Goal: Communication & Community: Answer question/provide support

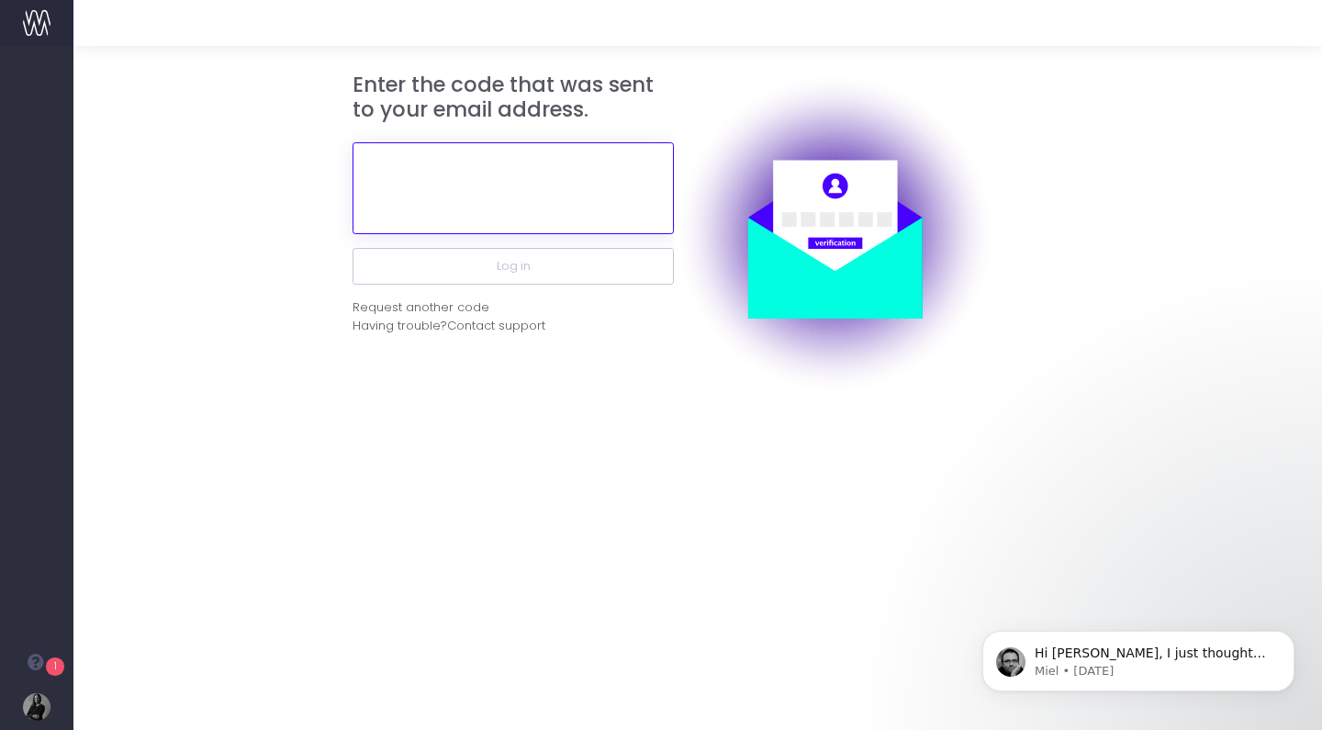
paste input "255422"
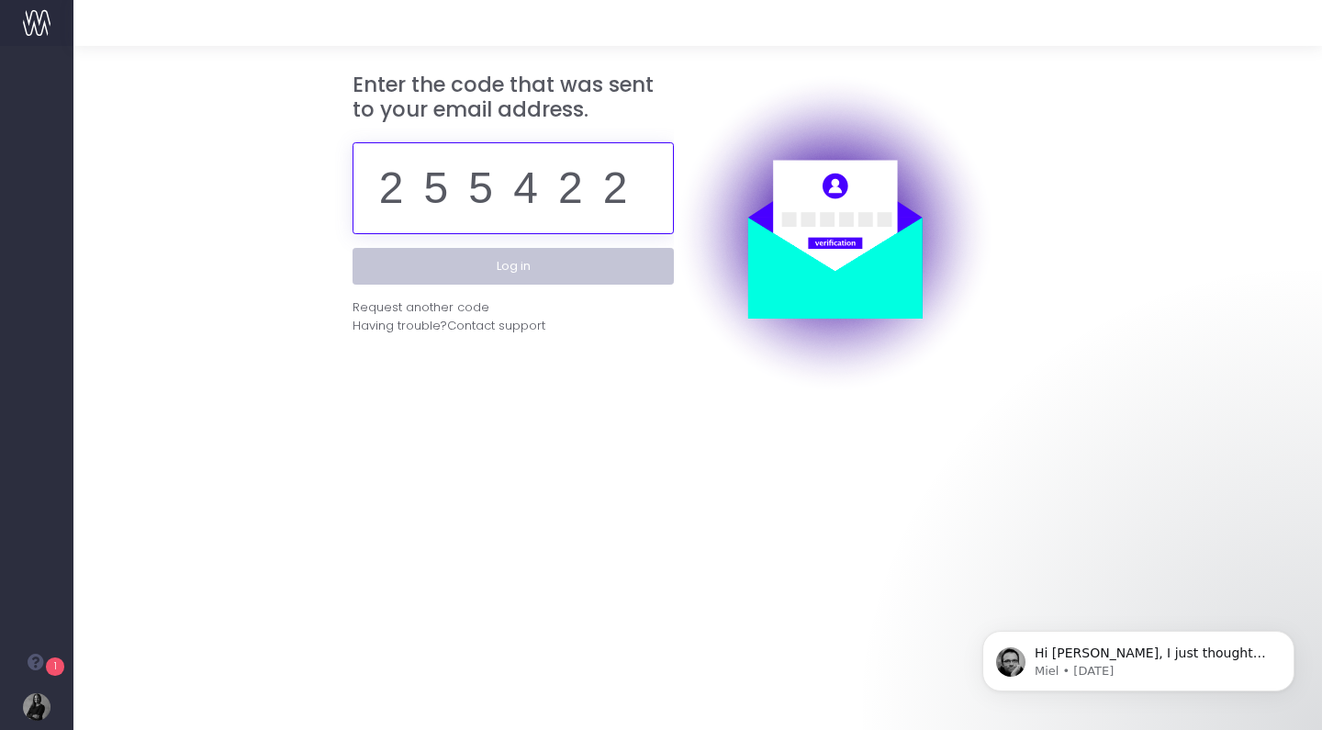
type input "255422"
click at [554, 263] on button "Log in" at bounding box center [513, 266] width 321 height 37
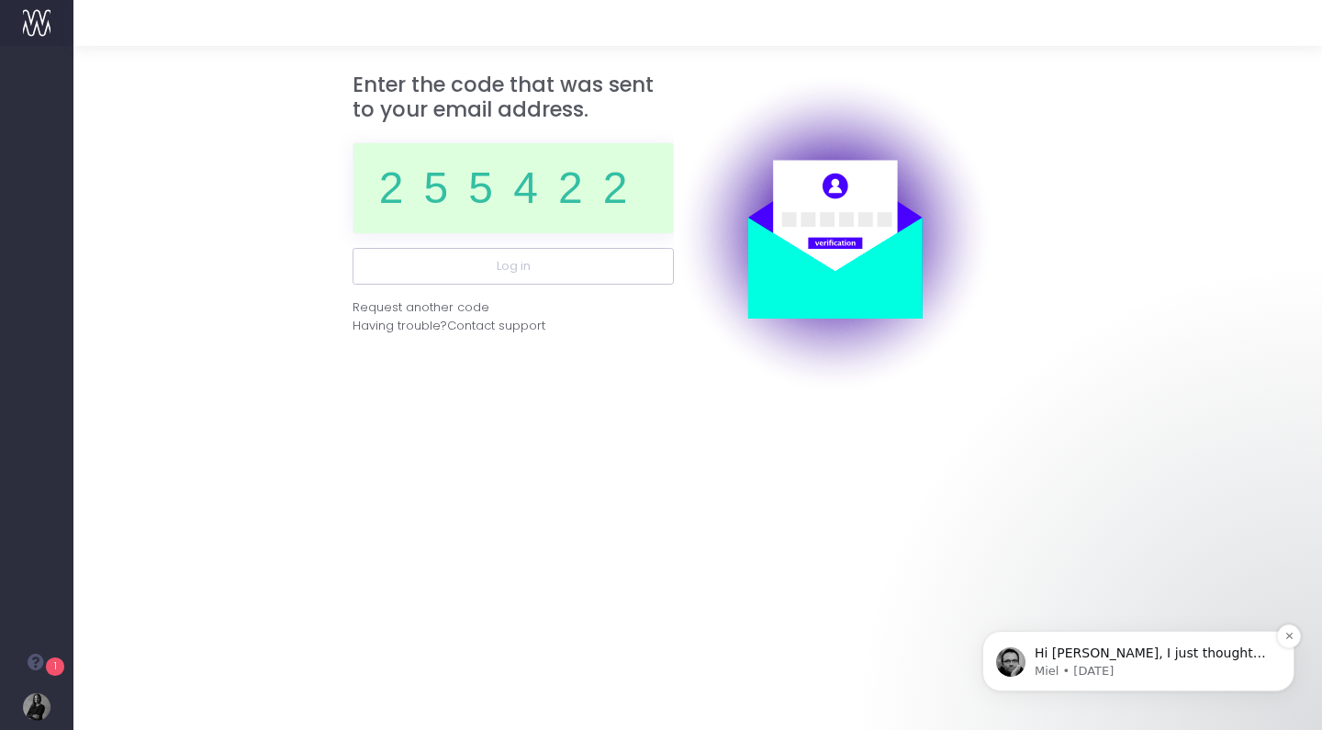
click at [1138, 679] on p "Miel • [DATE]" at bounding box center [1153, 671] width 237 height 17
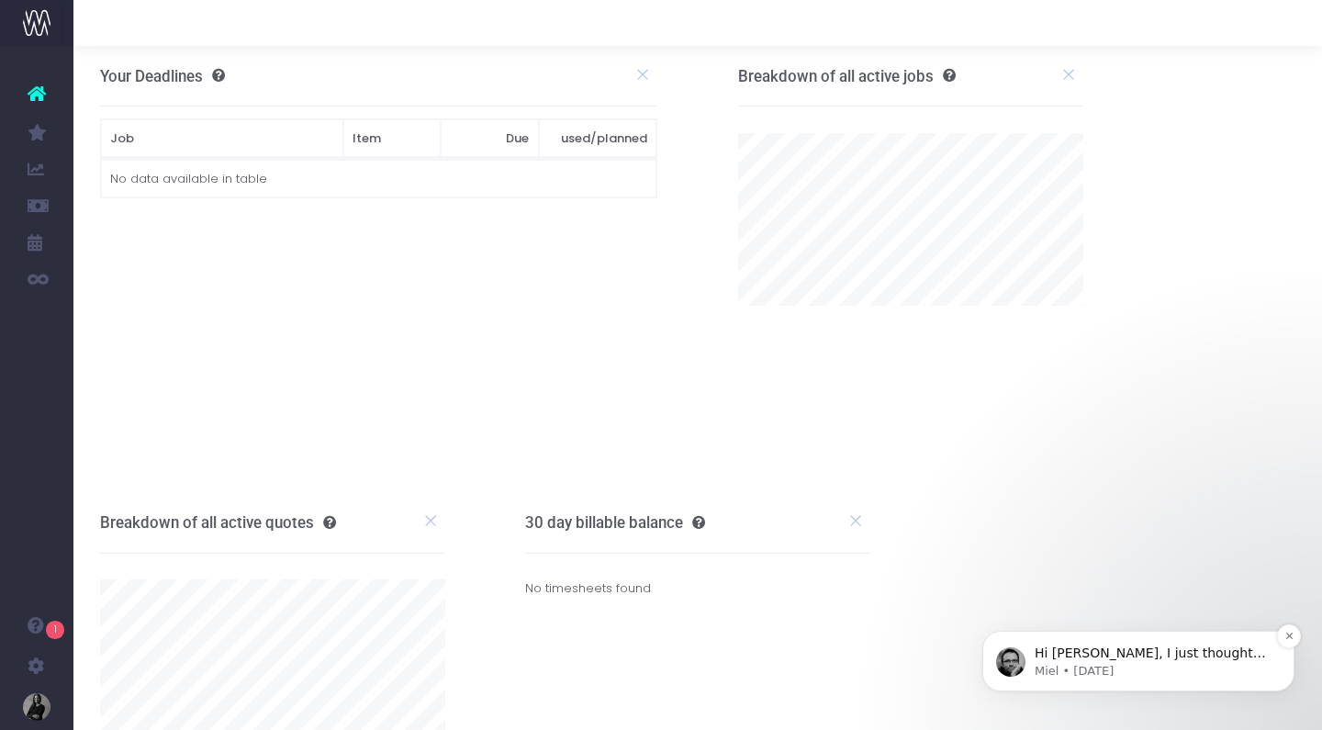
click at [1104, 659] on p "Hi [PERSON_NAME], I just thought I'd check in with you to see if the informatio…" at bounding box center [1153, 654] width 237 height 18
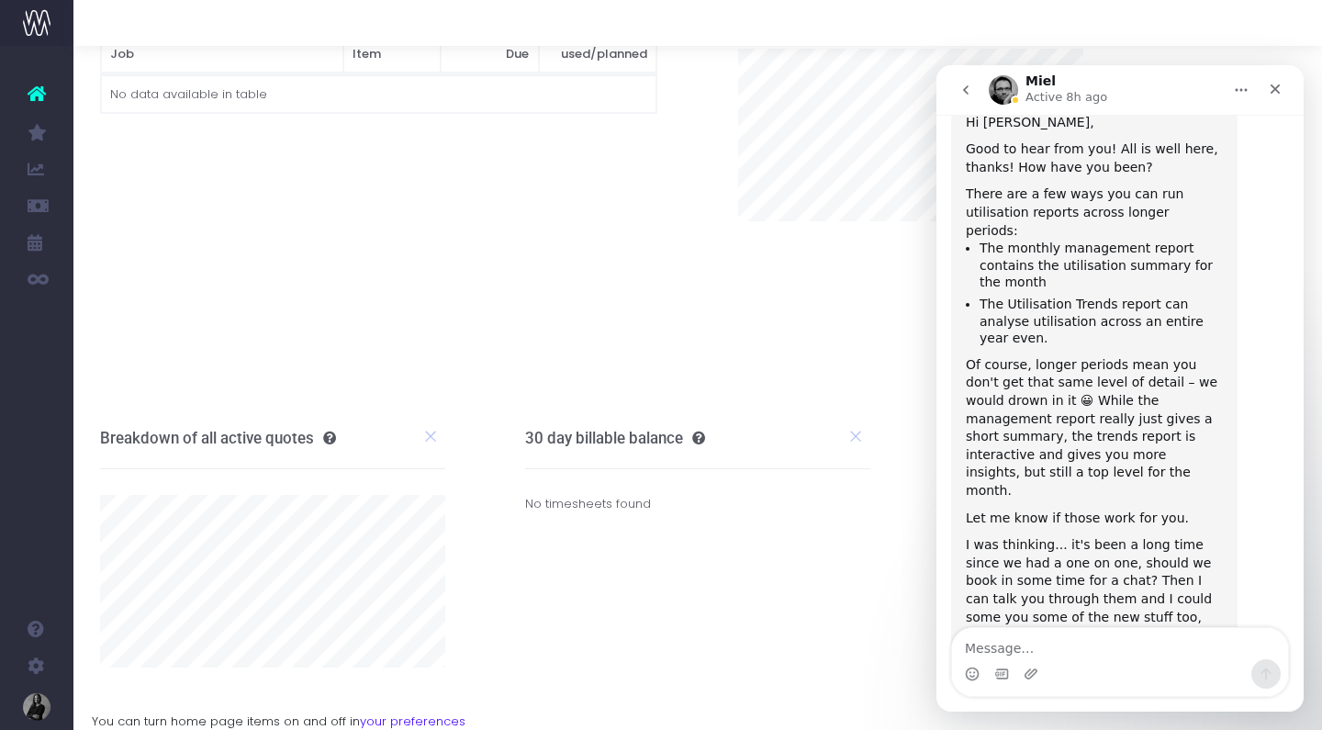
scroll to position [1162, 0]
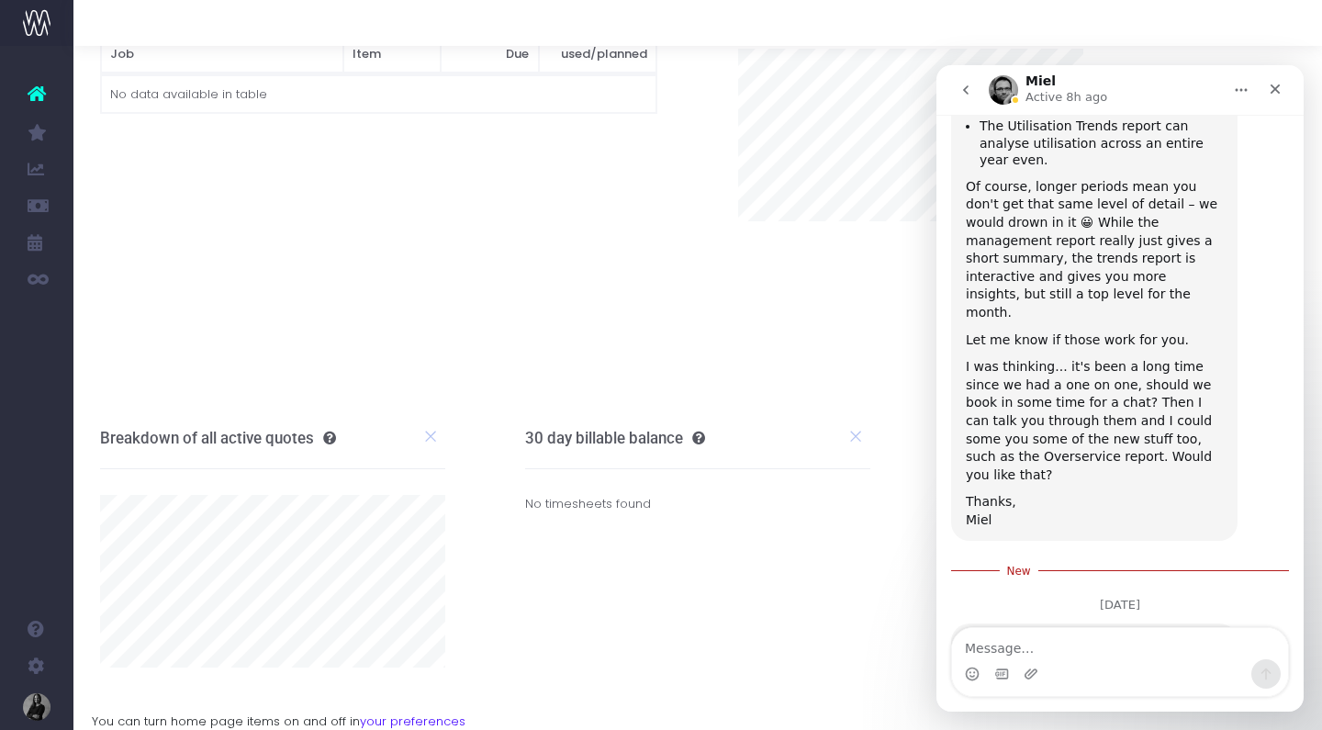
click at [1079, 659] on div "Intercom messenger" at bounding box center [1120, 673] width 336 height 29
click at [985, 650] on textarea "Message…" at bounding box center [1120, 643] width 336 height 31
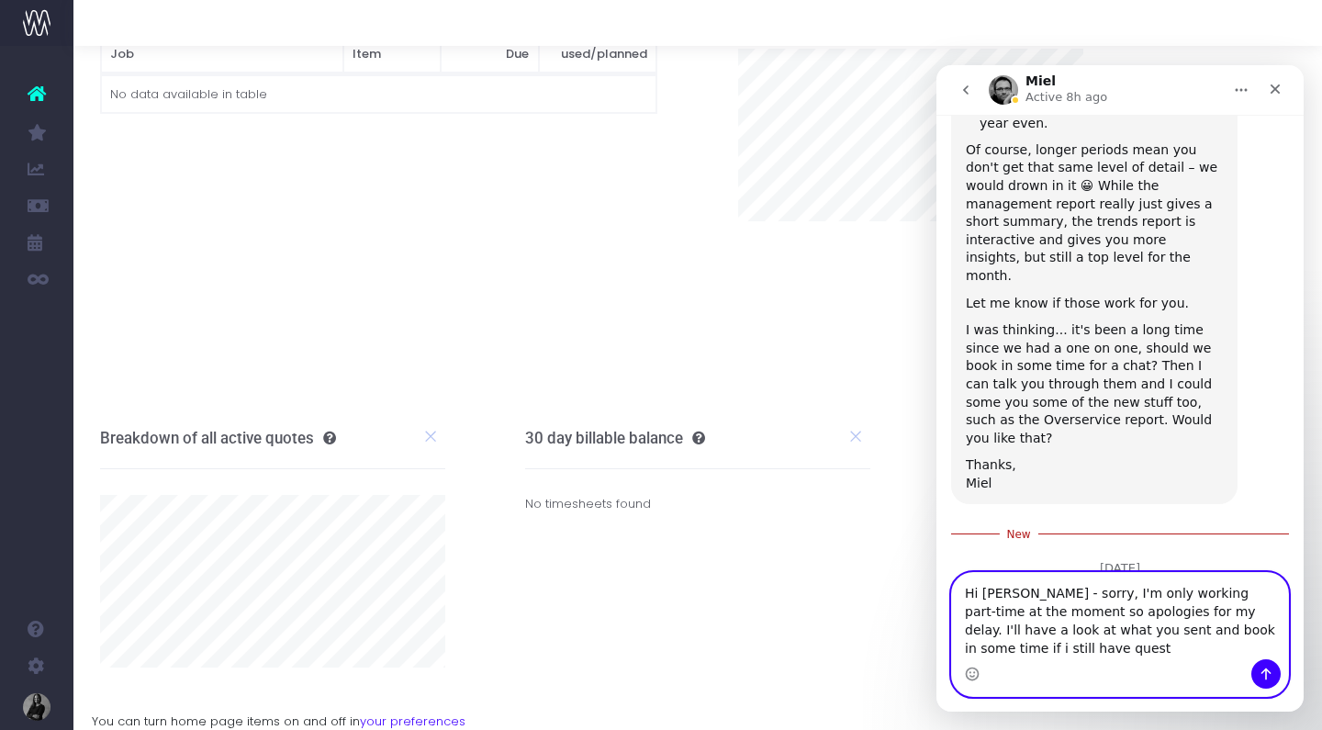
scroll to position [1217, 0]
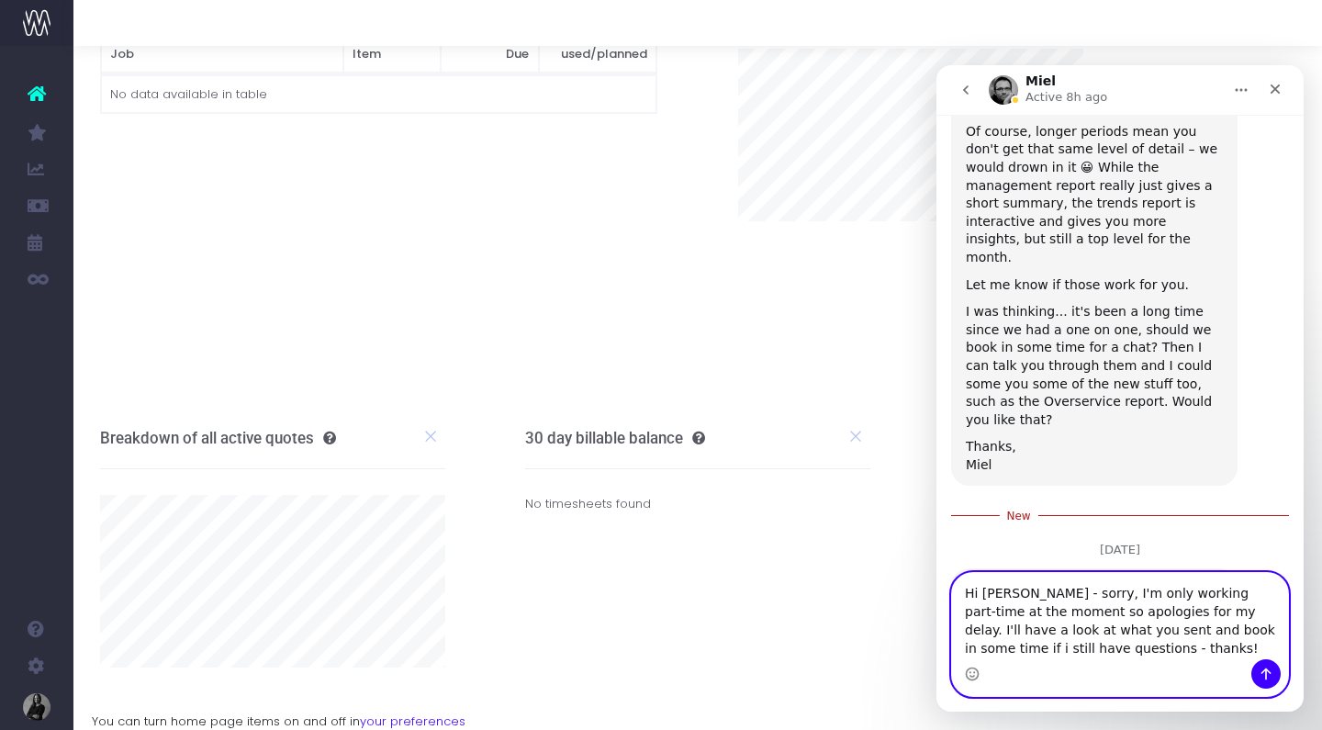
type textarea "Hi Miel - sorry, I'm only working part-time at the moment so apologies for my d…"
click at [1272, 663] on button "Send a message…" at bounding box center [1266, 673] width 29 height 29
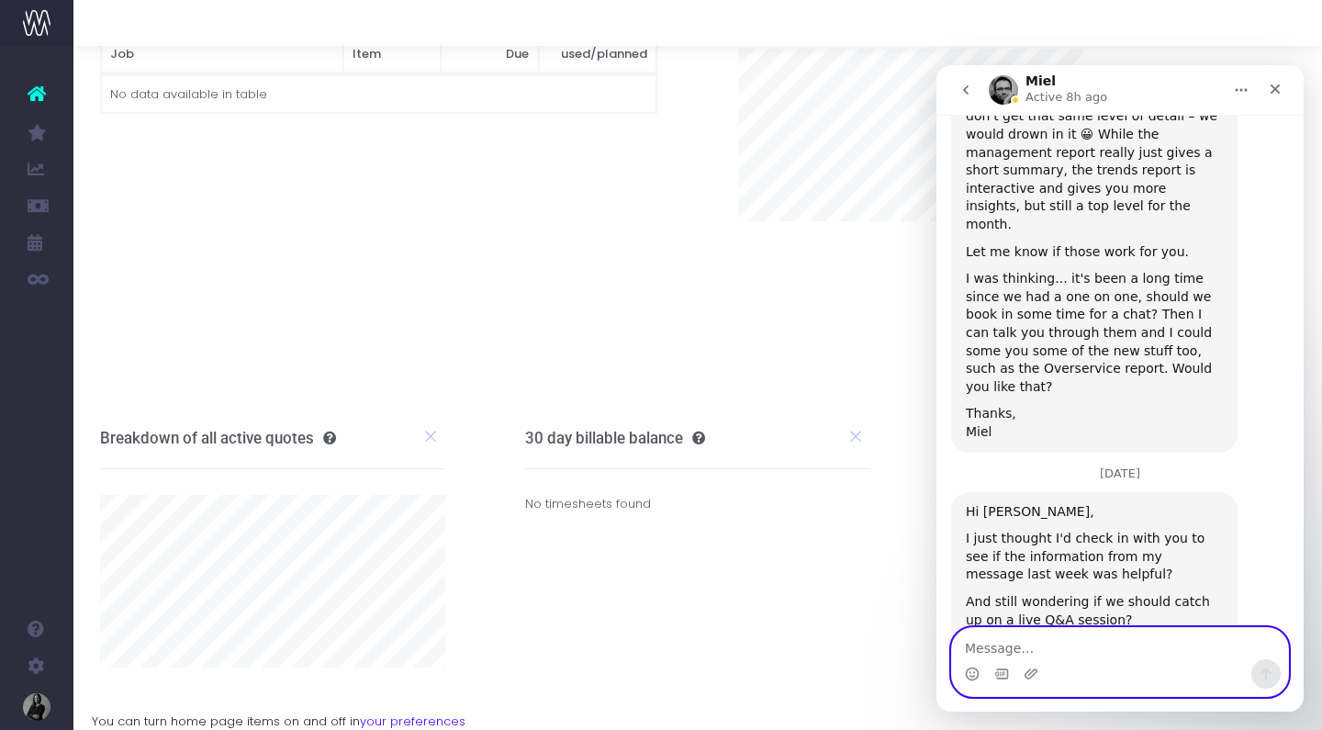
scroll to position [1, 0]
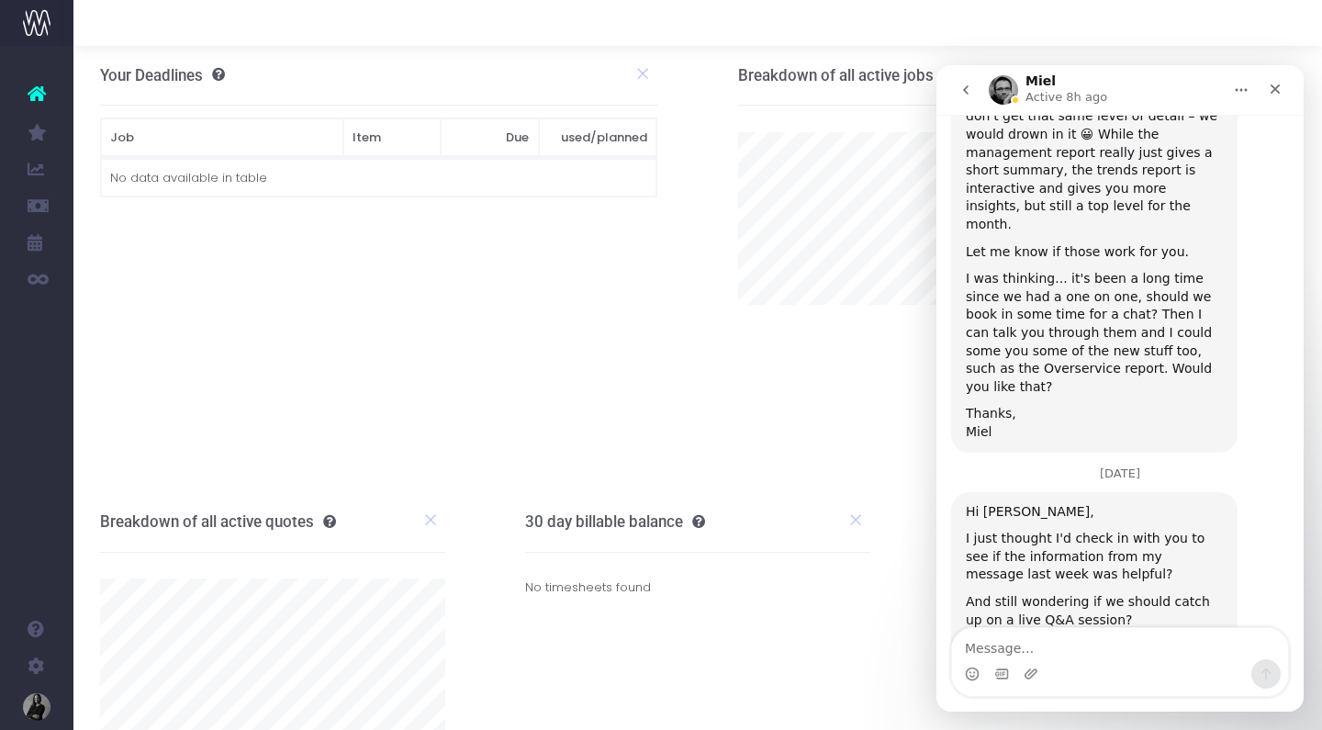
click at [548, 275] on div "Your Deadlines Job Item Due used/planned Job Item Due used/planned No data avai…" at bounding box center [378, 268] width 611 height 446
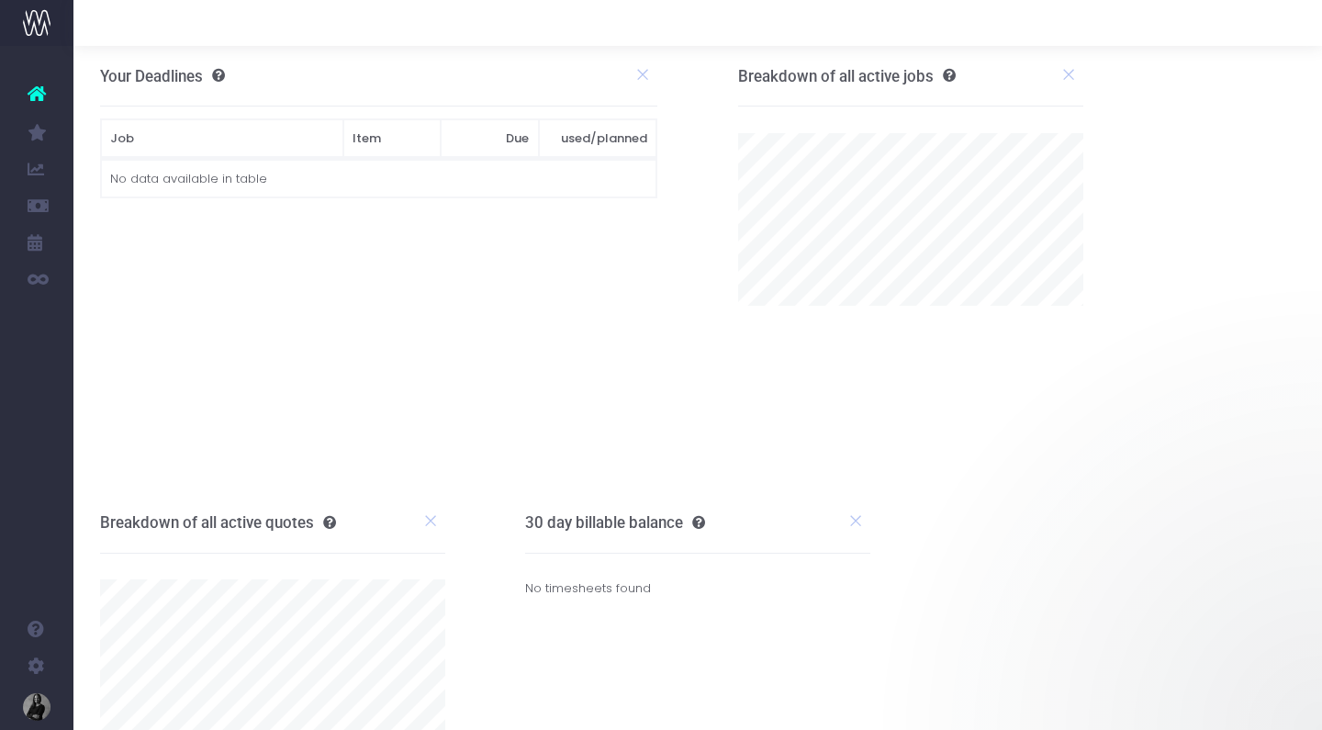
scroll to position [0, 0]
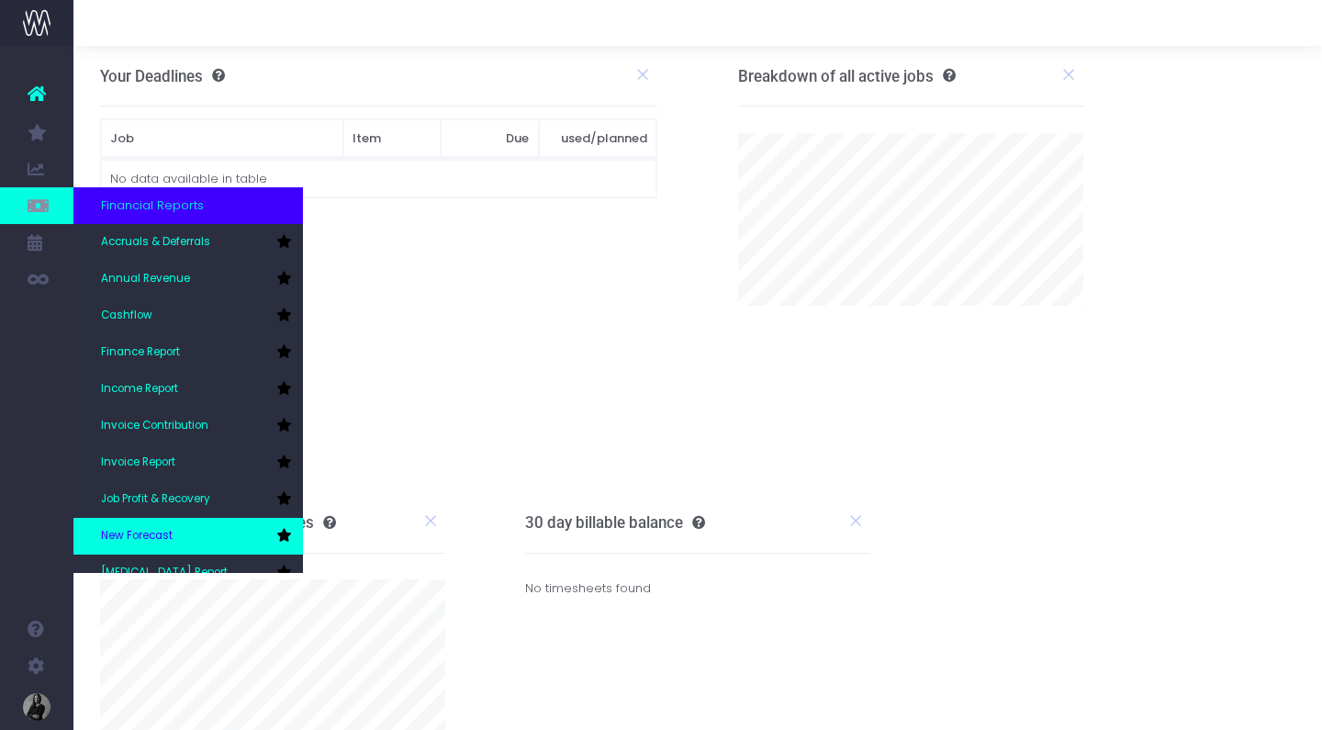
click at [286, 534] on icon at bounding box center [283, 535] width 15 height 13
click at [194, 532] on link "New Forecast" at bounding box center [188, 536] width 230 height 37
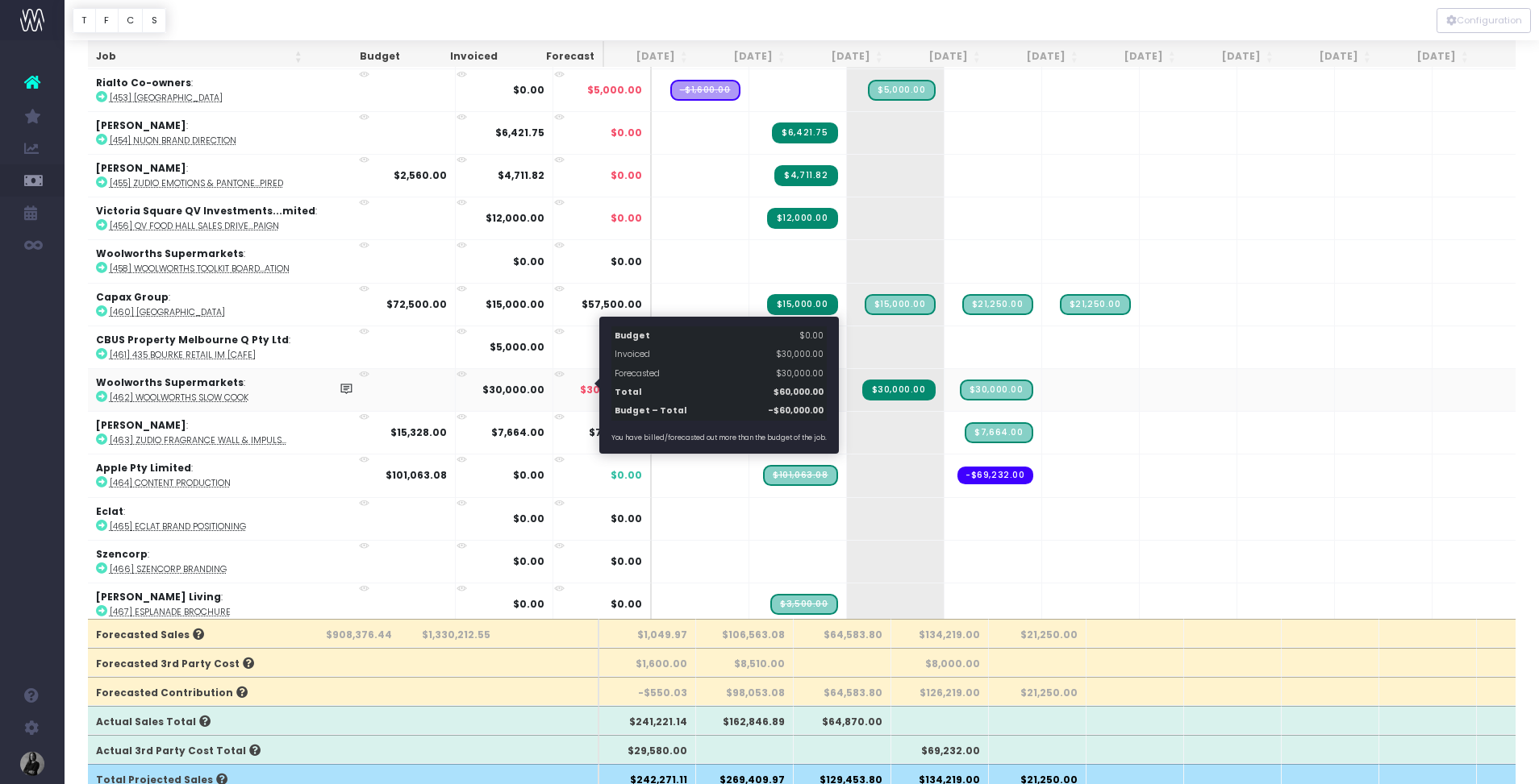
scroll to position [104, 0]
